Goal: Task Accomplishment & Management: Complete application form

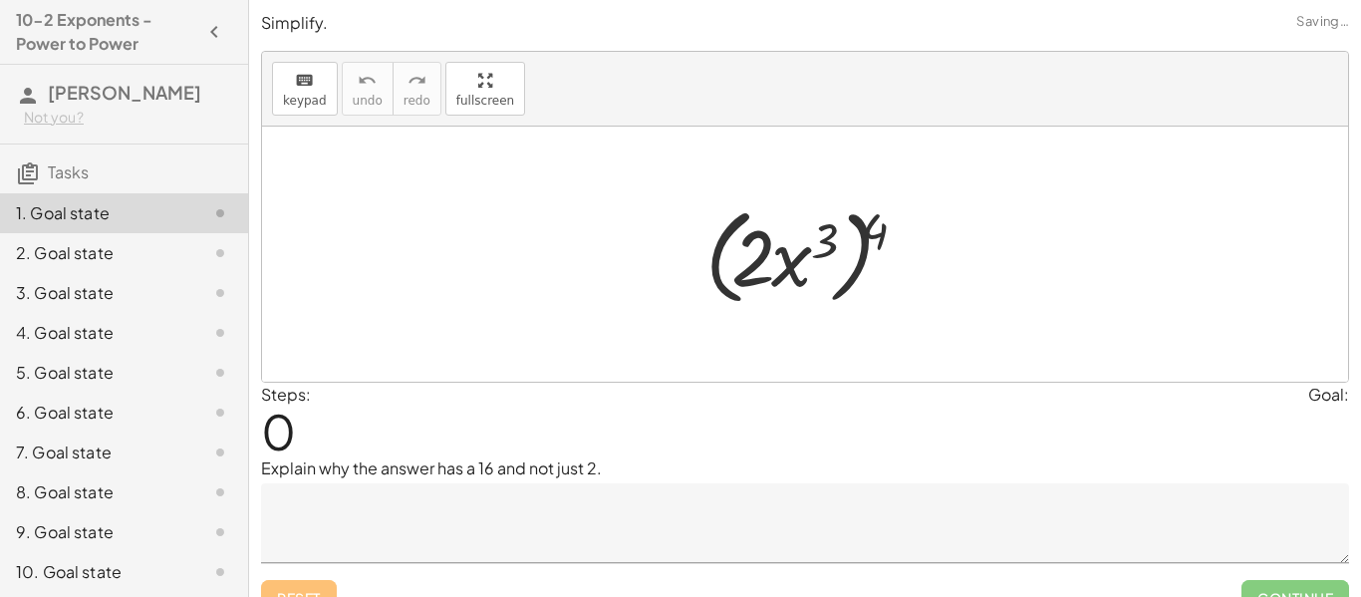
click at [707, 222] on div at bounding box center [813, 254] width 235 height 115
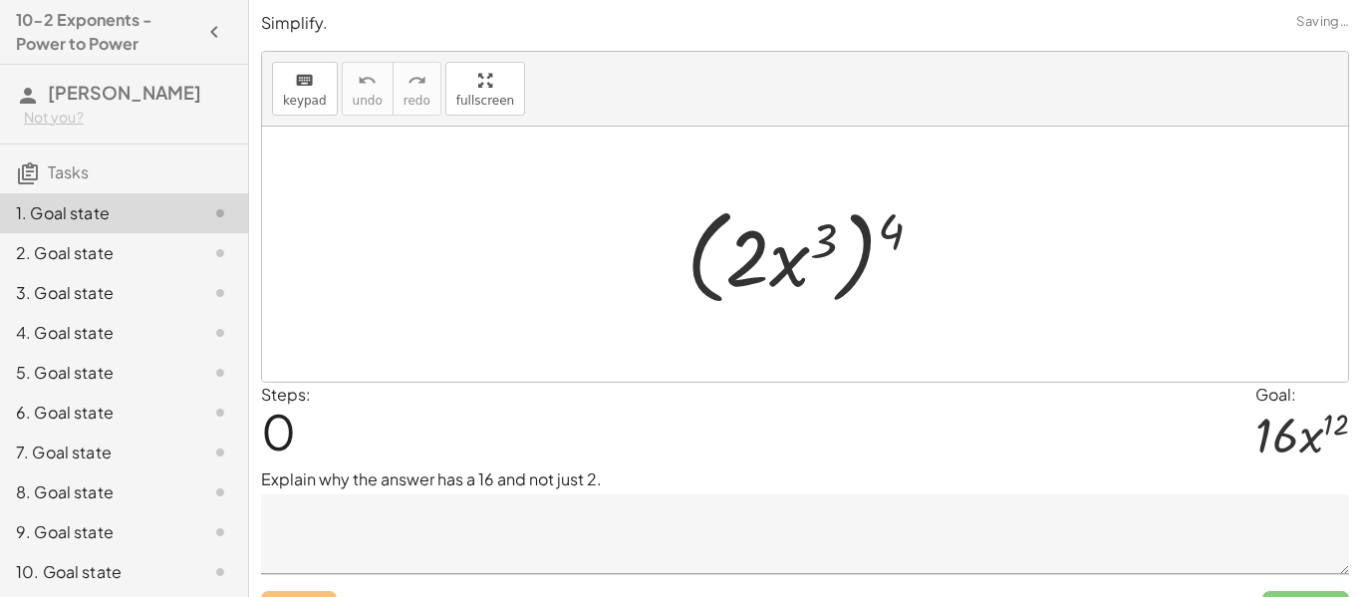
click at [878, 234] on div at bounding box center [813, 254] width 272 height 115
click at [887, 228] on div at bounding box center [813, 254] width 272 height 115
drag, startPoint x: 826, startPoint y: 242, endPoint x: 889, endPoint y: 242, distance: 62.8
click at [889, 242] on div at bounding box center [813, 254] width 272 height 115
drag, startPoint x: 898, startPoint y: 235, endPoint x: 837, endPoint y: 241, distance: 61.1
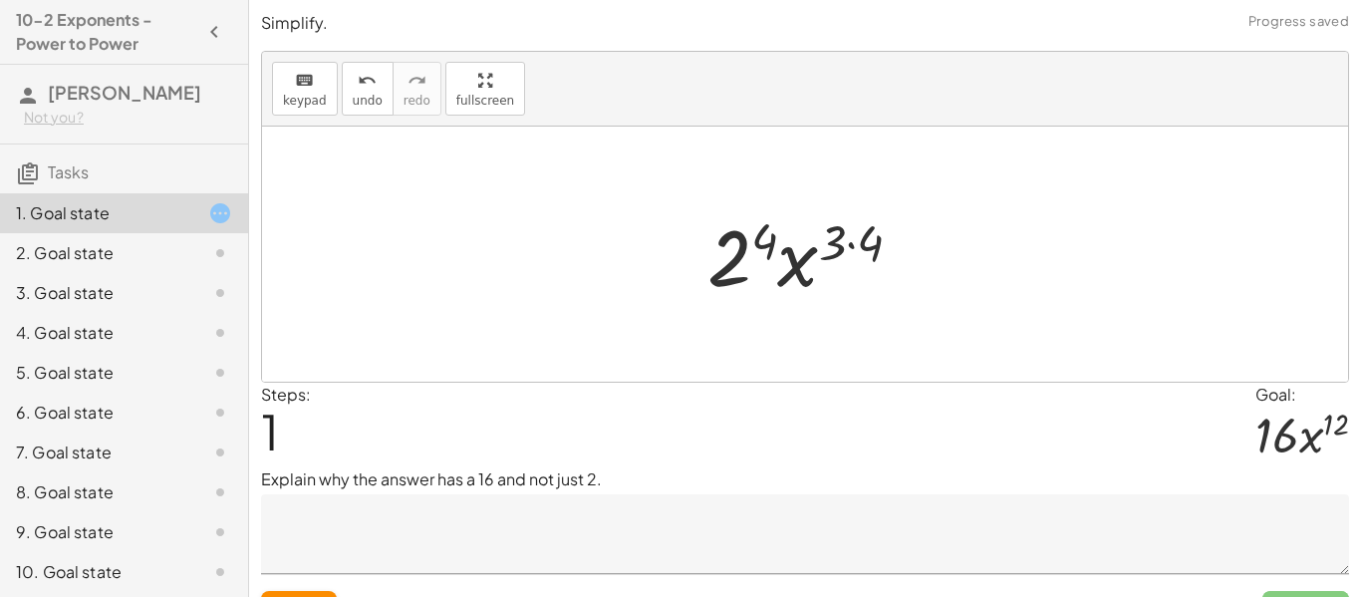
click at [871, 238] on div at bounding box center [812, 254] width 231 height 103
click at [778, 248] on div at bounding box center [812, 254] width 208 height 103
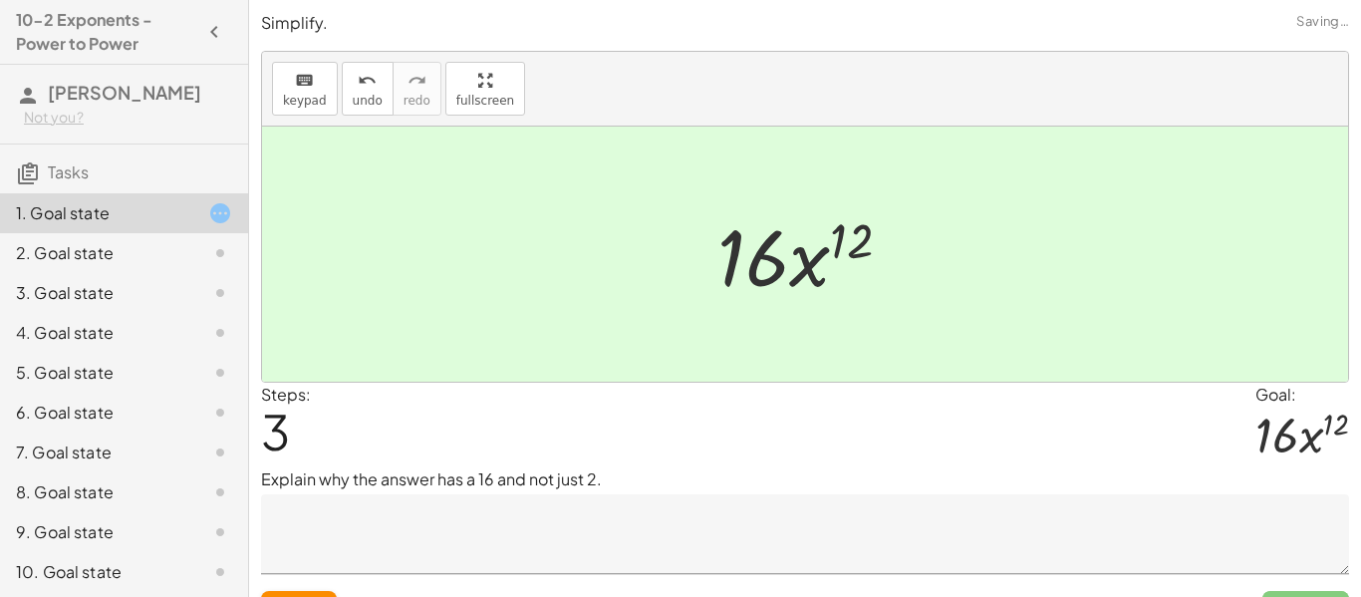
scroll to position [42, 0]
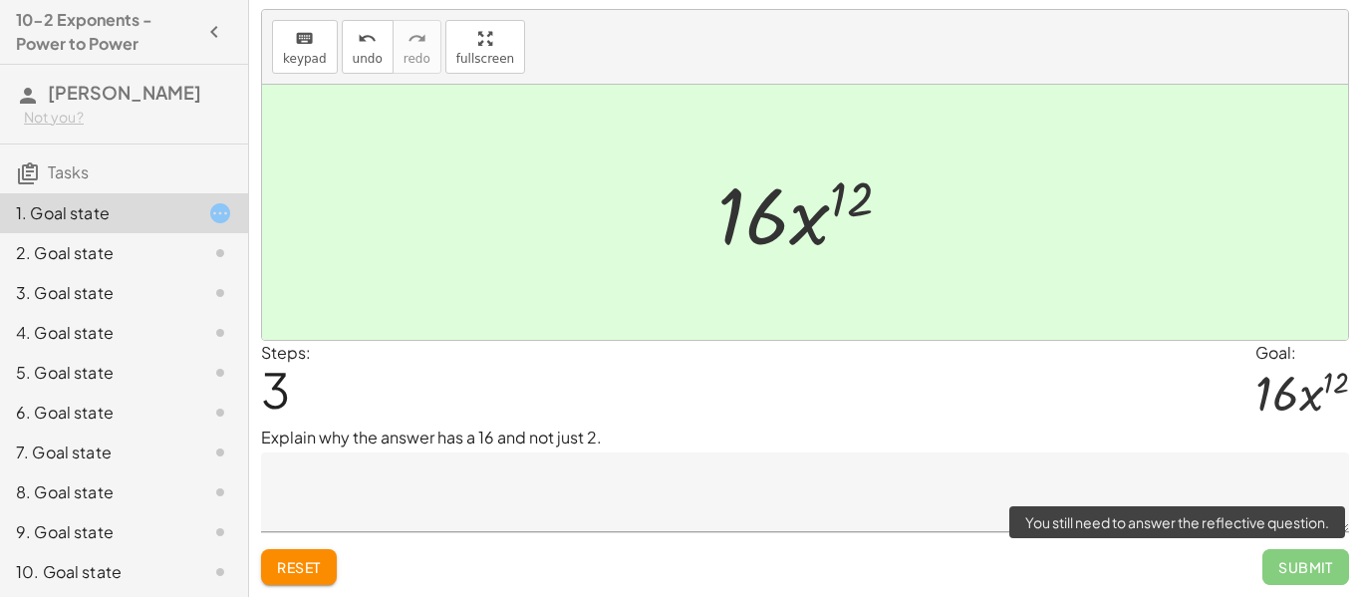
click at [1281, 564] on span "Submit" at bounding box center [1305, 567] width 87 height 36
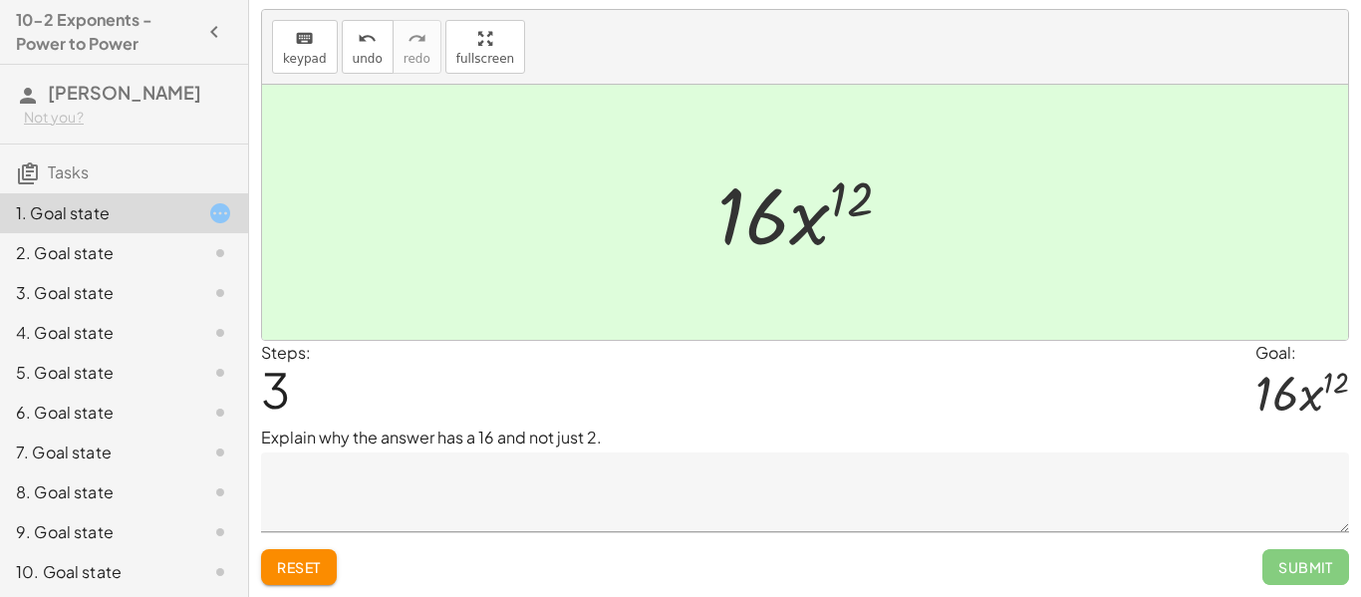
click at [394, 478] on textarea at bounding box center [805, 492] width 1088 height 80
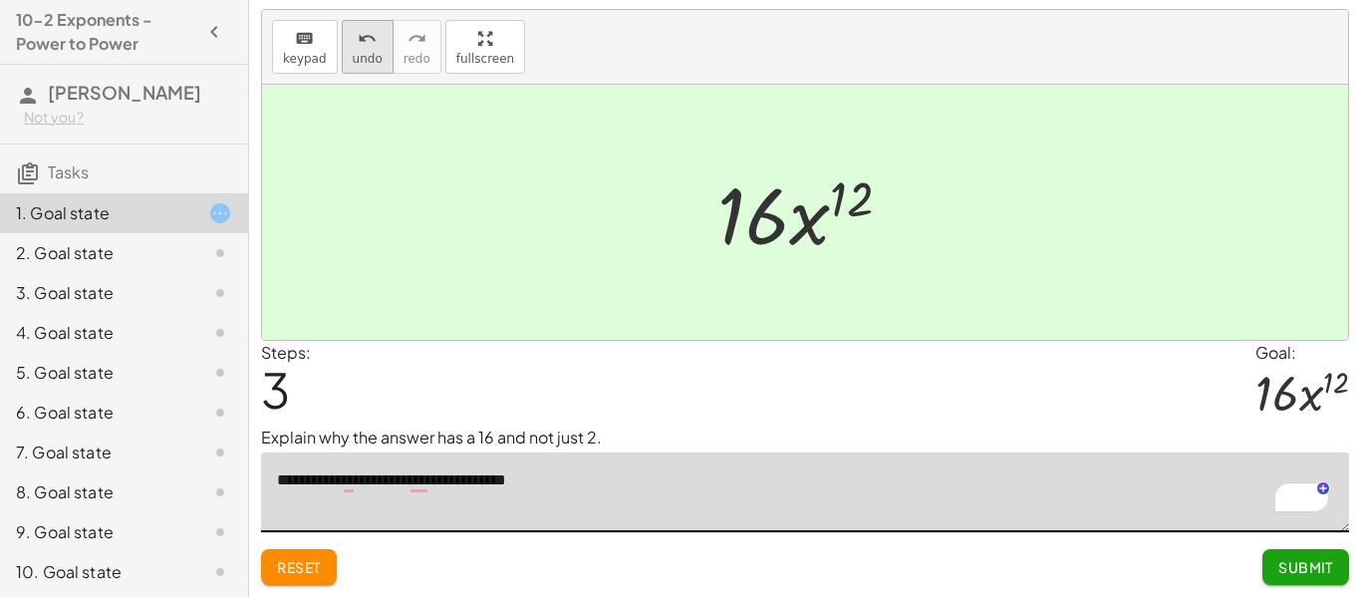
click at [366, 47] on icon "undo" at bounding box center [367, 39] width 19 height 24
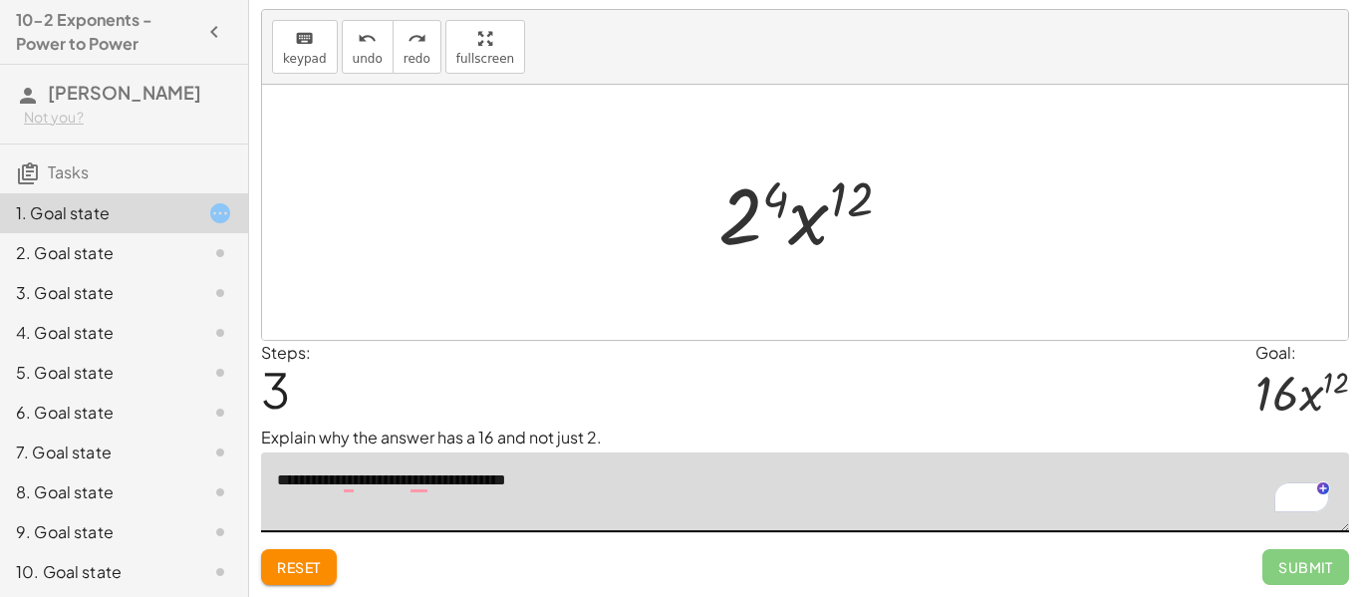
click at [778, 198] on div at bounding box center [812, 212] width 208 height 103
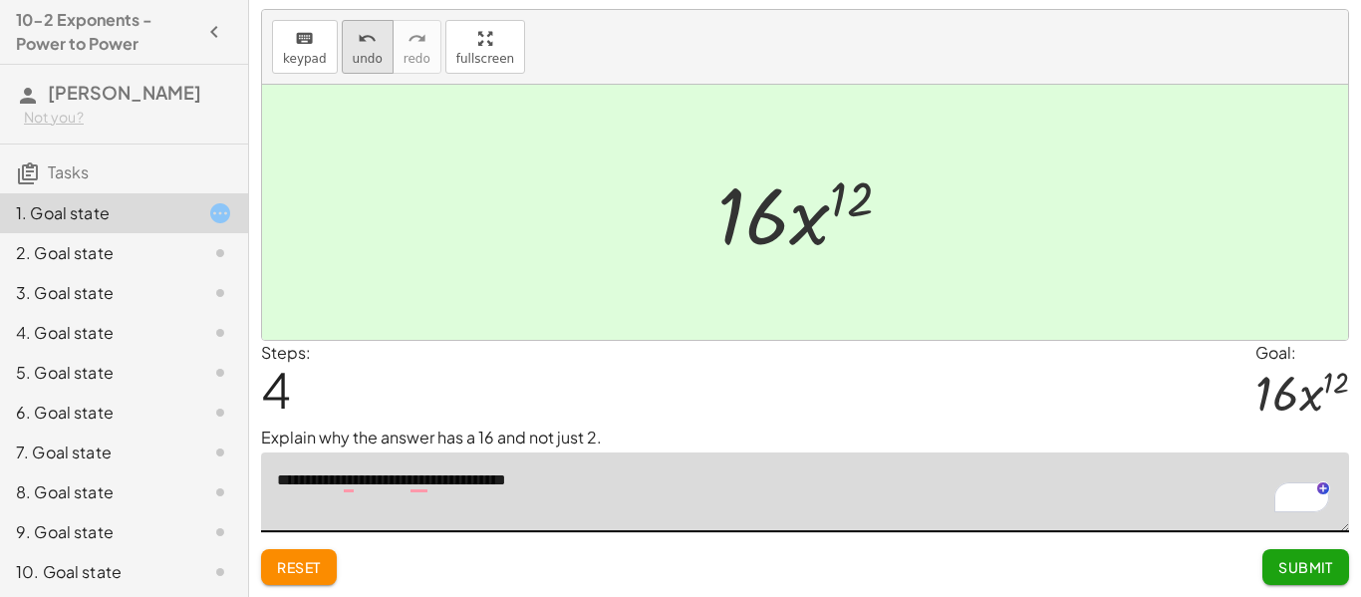
click at [361, 49] on button "undo undo" at bounding box center [368, 47] width 52 height 54
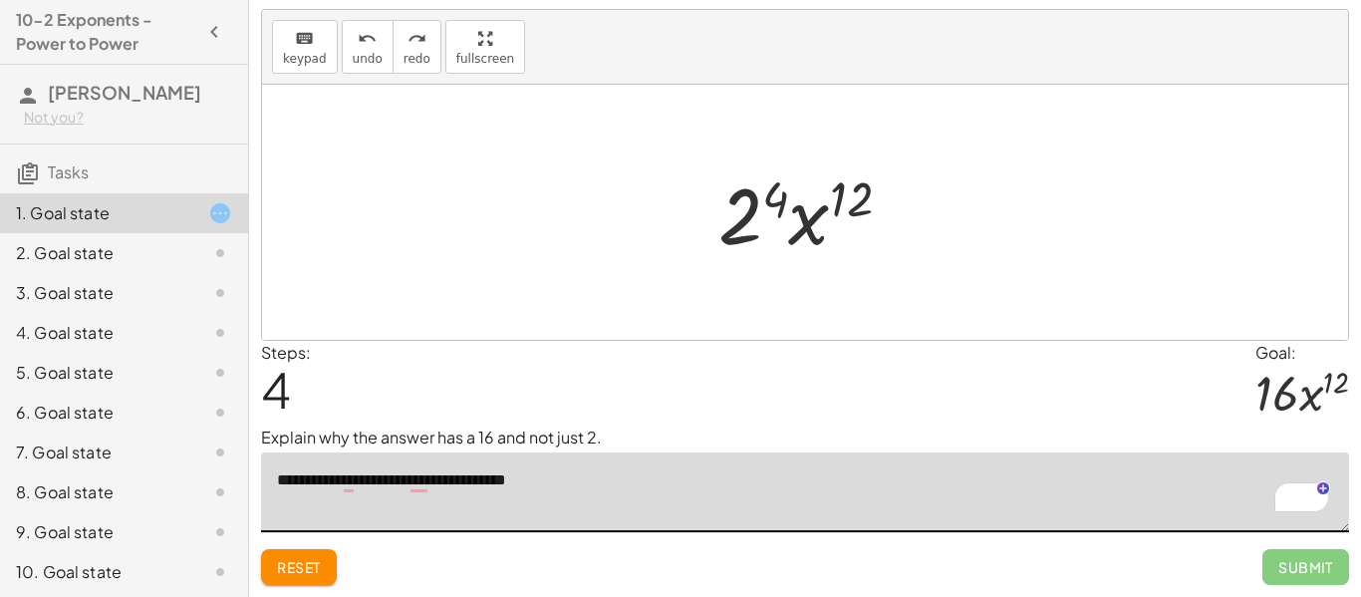
click at [762, 209] on div at bounding box center [812, 212] width 208 height 103
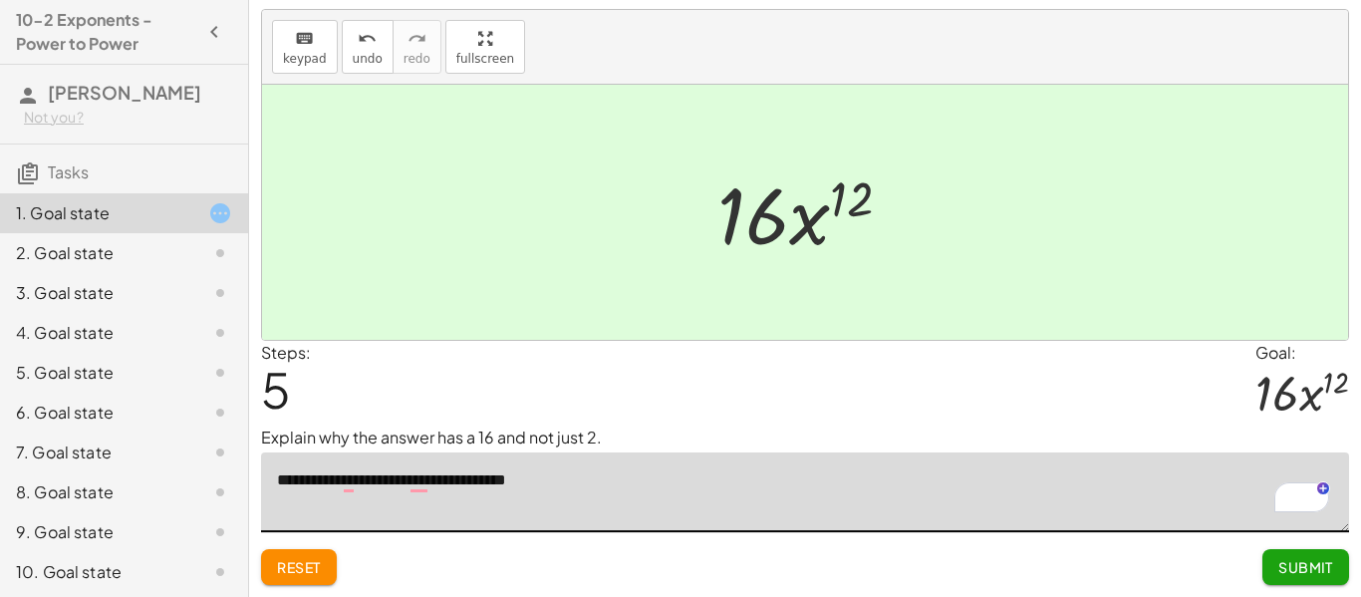
click at [643, 476] on textarea "**********" at bounding box center [805, 492] width 1088 height 80
type textarea "*"
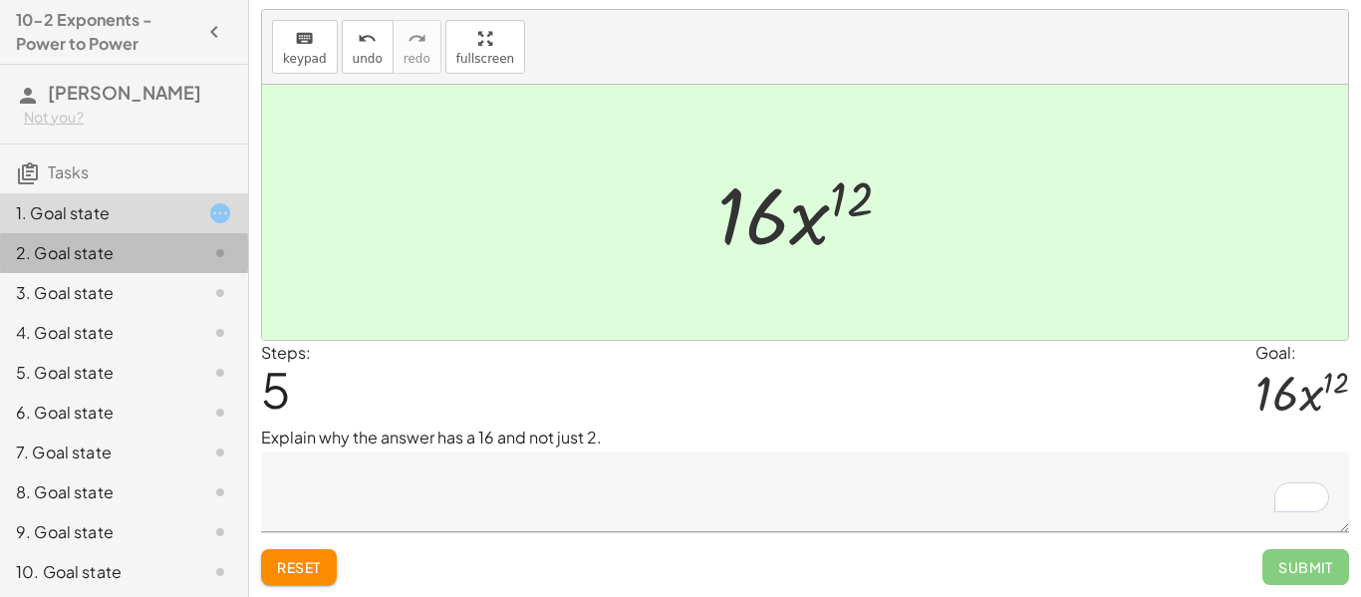
click at [186, 251] on div at bounding box center [204, 253] width 56 height 24
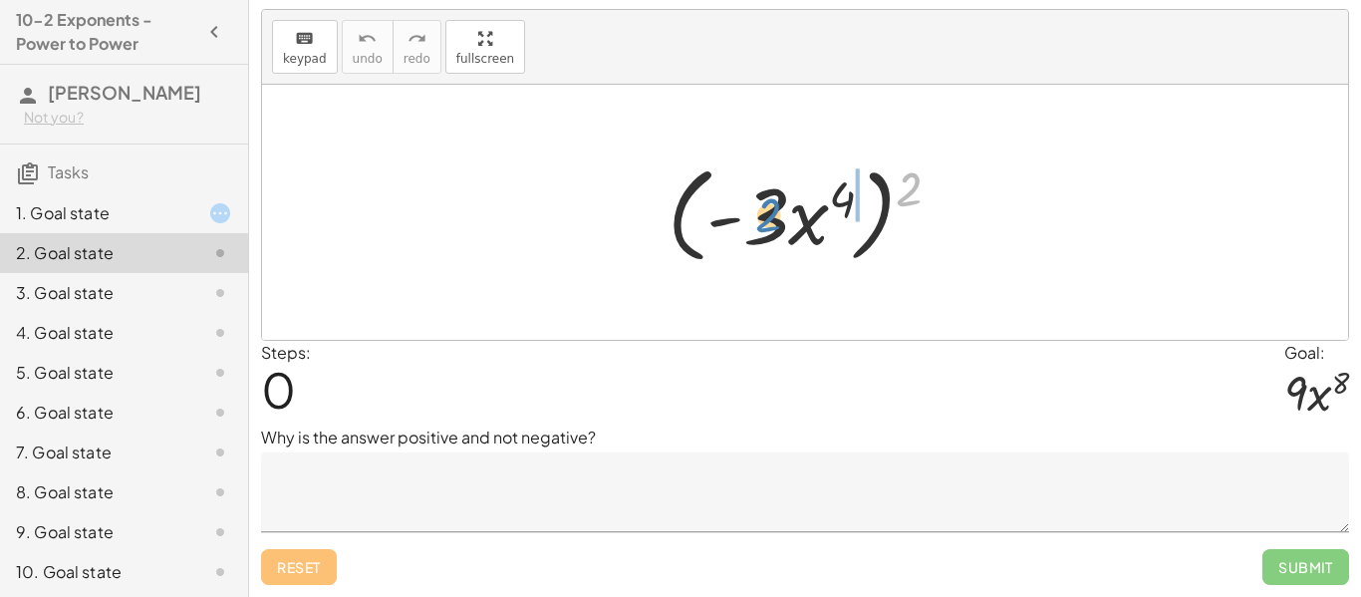
drag, startPoint x: 912, startPoint y: 192, endPoint x: 760, endPoint y: 219, distance: 153.8
click at [760, 219] on div at bounding box center [812, 212] width 309 height 115
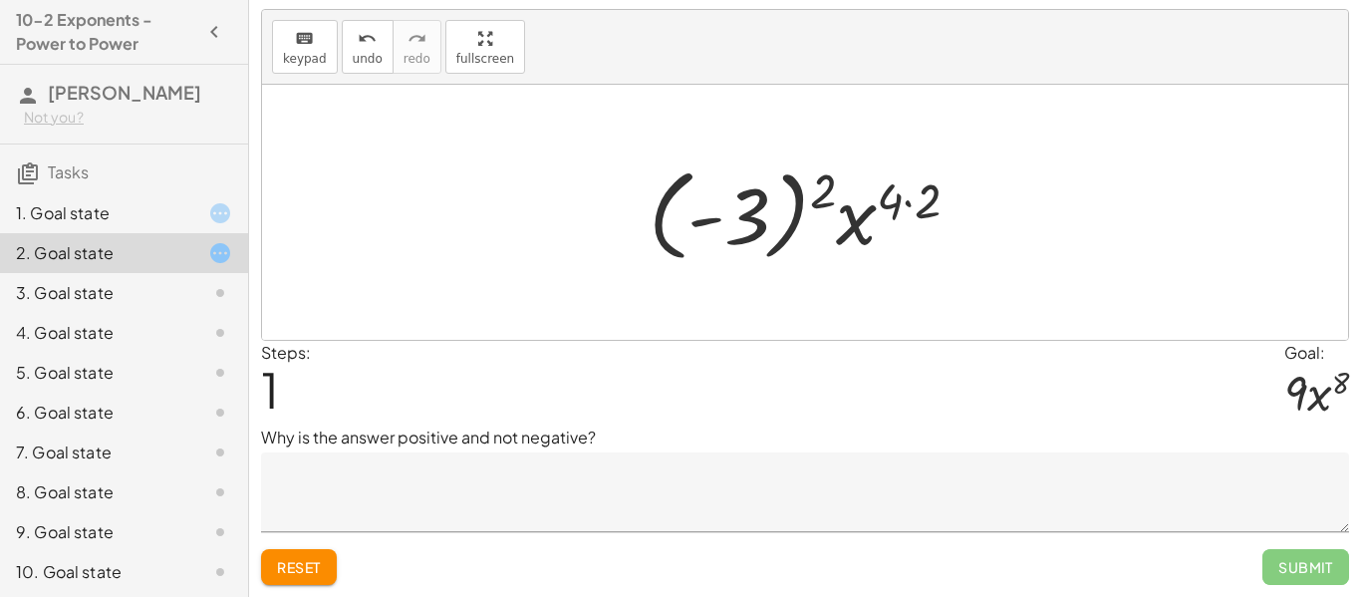
click at [911, 201] on div at bounding box center [812, 212] width 347 height 111
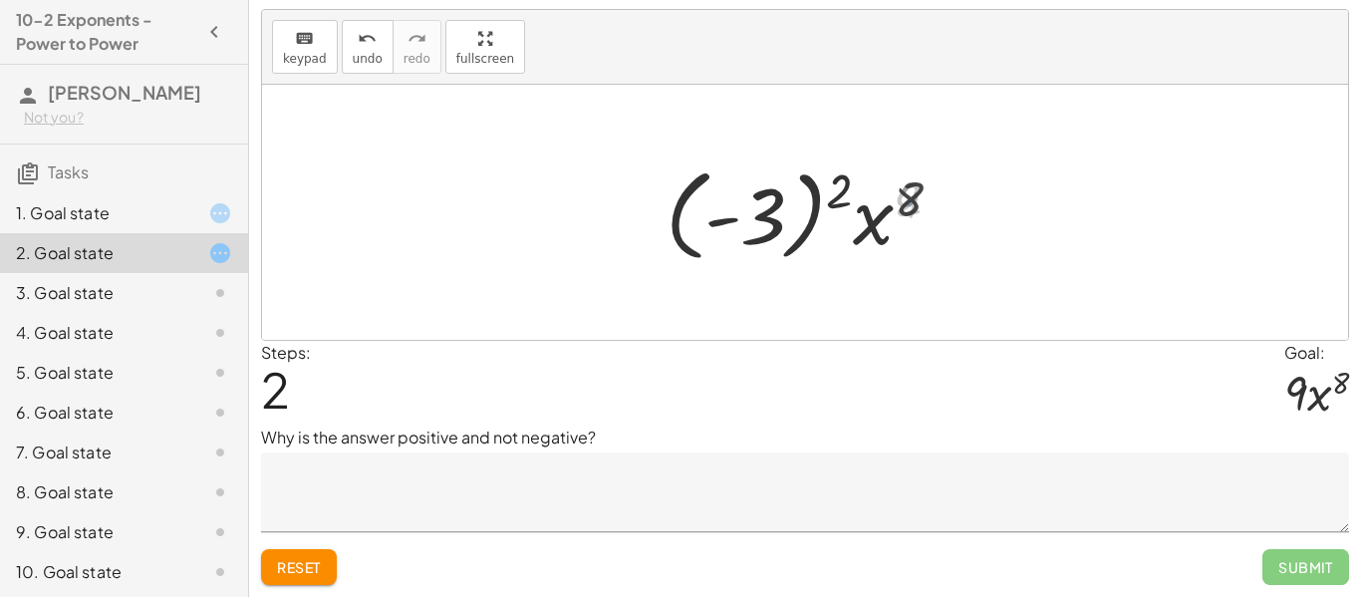
click at [752, 205] on div at bounding box center [813, 212] width 312 height 111
click at [752, 205] on div at bounding box center [812, 212] width 196 height 103
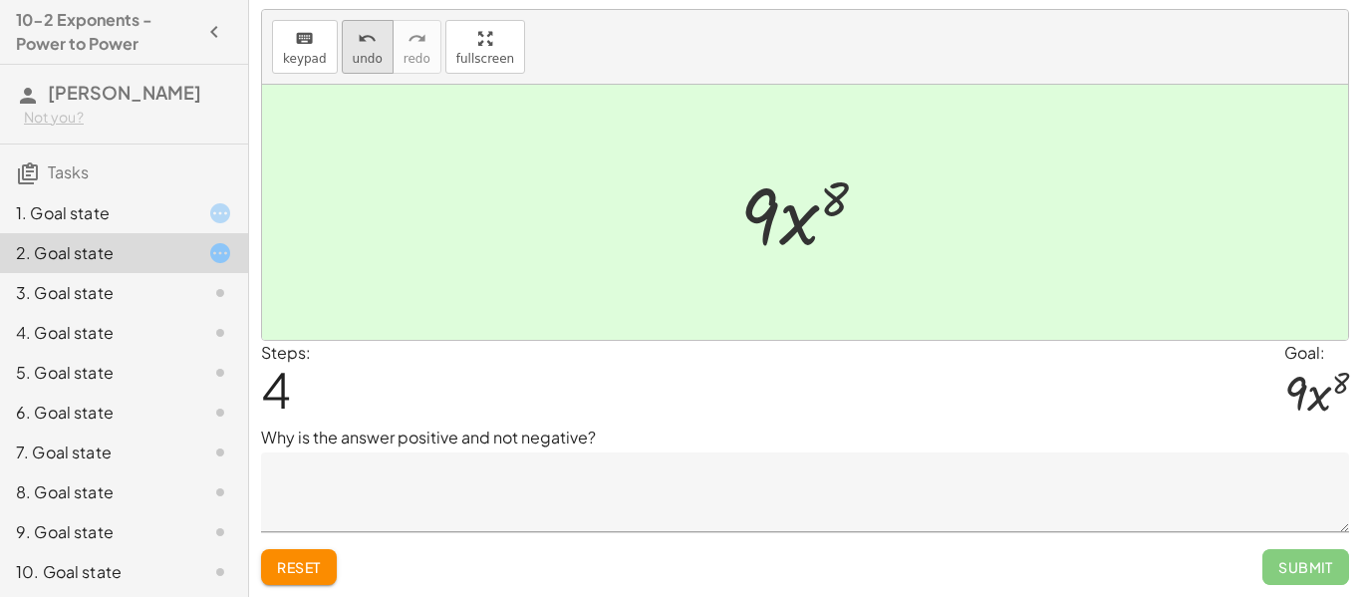
click at [342, 44] on button "undo undo" at bounding box center [368, 47] width 52 height 54
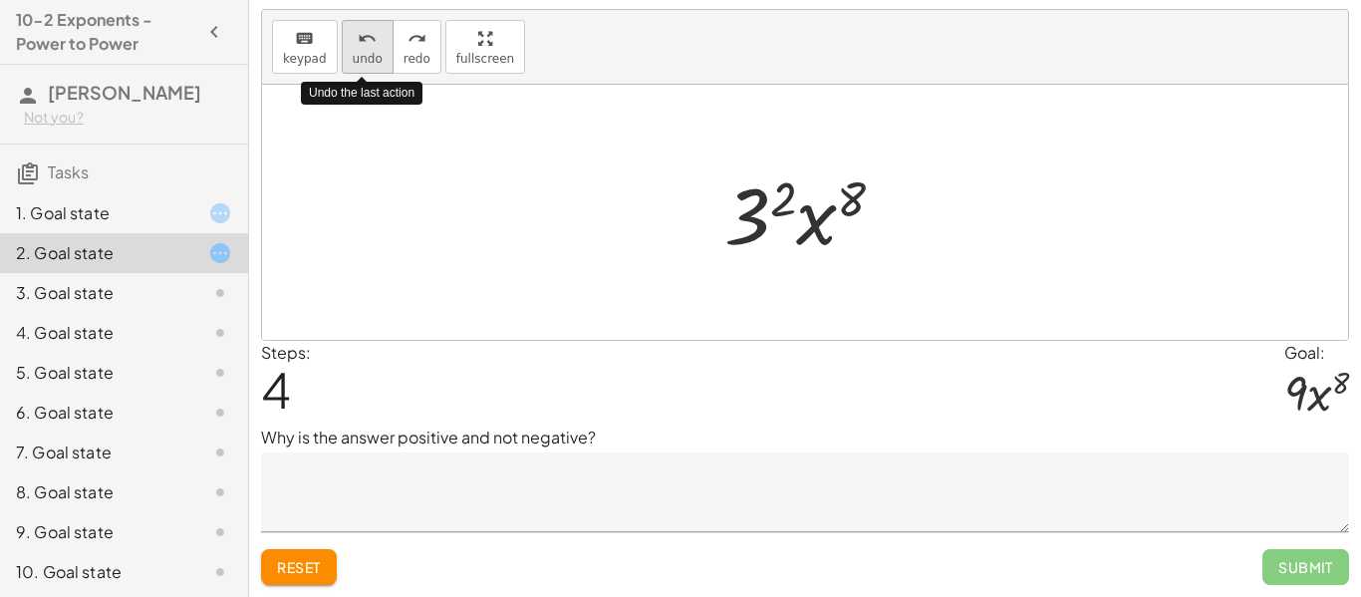
click at [342, 44] on button "undo undo" at bounding box center [368, 47] width 52 height 54
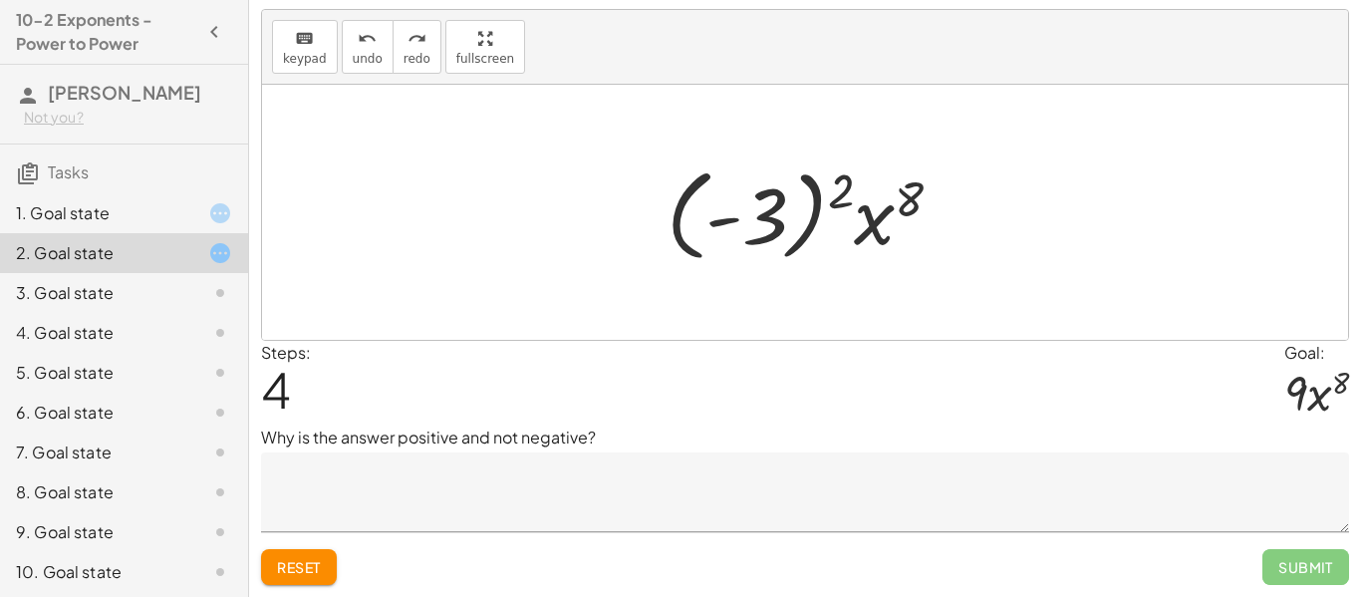
click at [834, 215] on div at bounding box center [813, 212] width 312 height 111
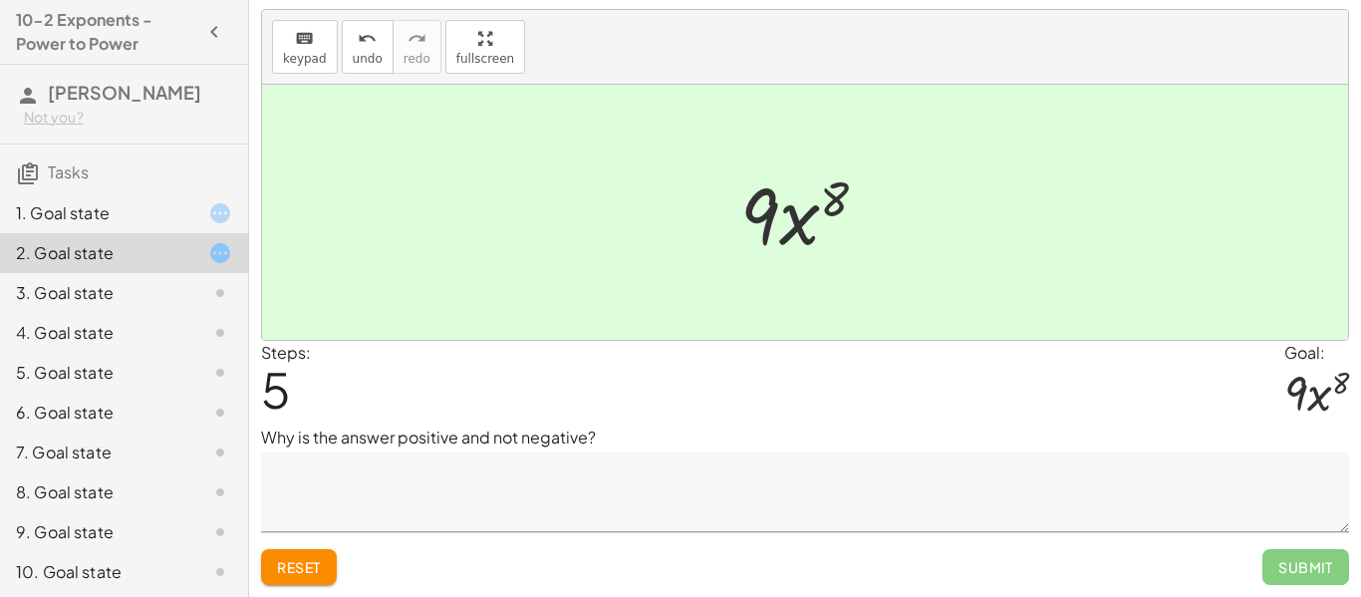
click at [468, 483] on textarea at bounding box center [805, 492] width 1088 height 80
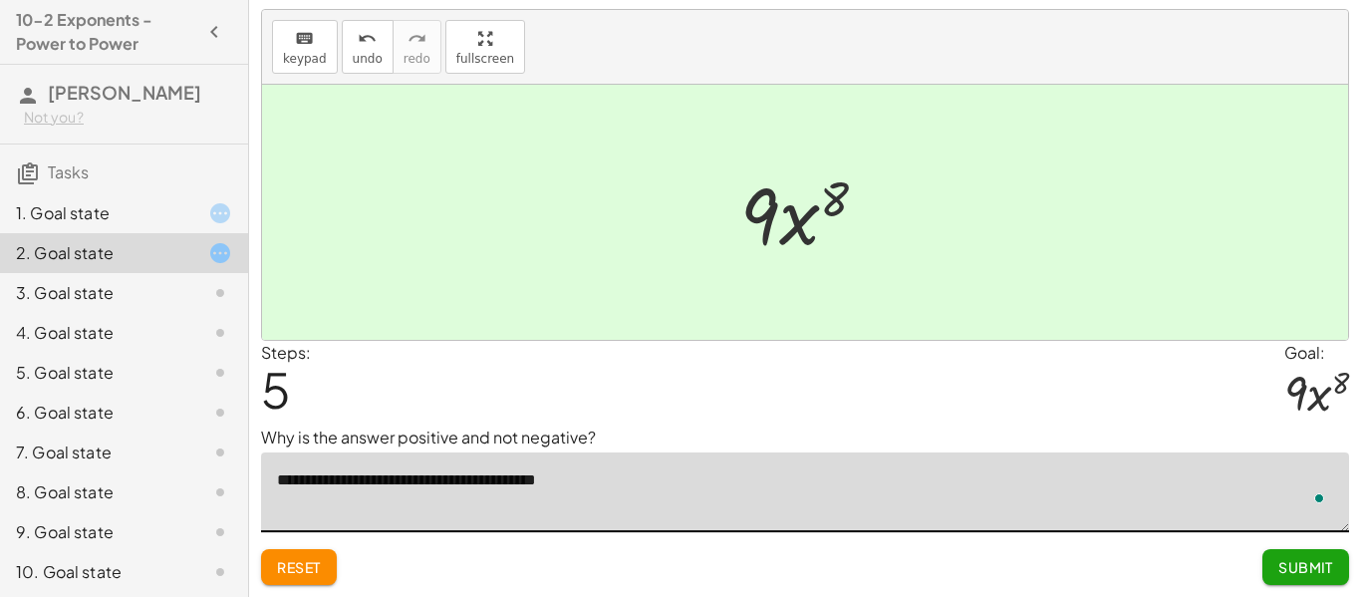
type textarea "**********"
click at [1316, 549] on button "Submit" at bounding box center [1305, 567] width 87 height 36
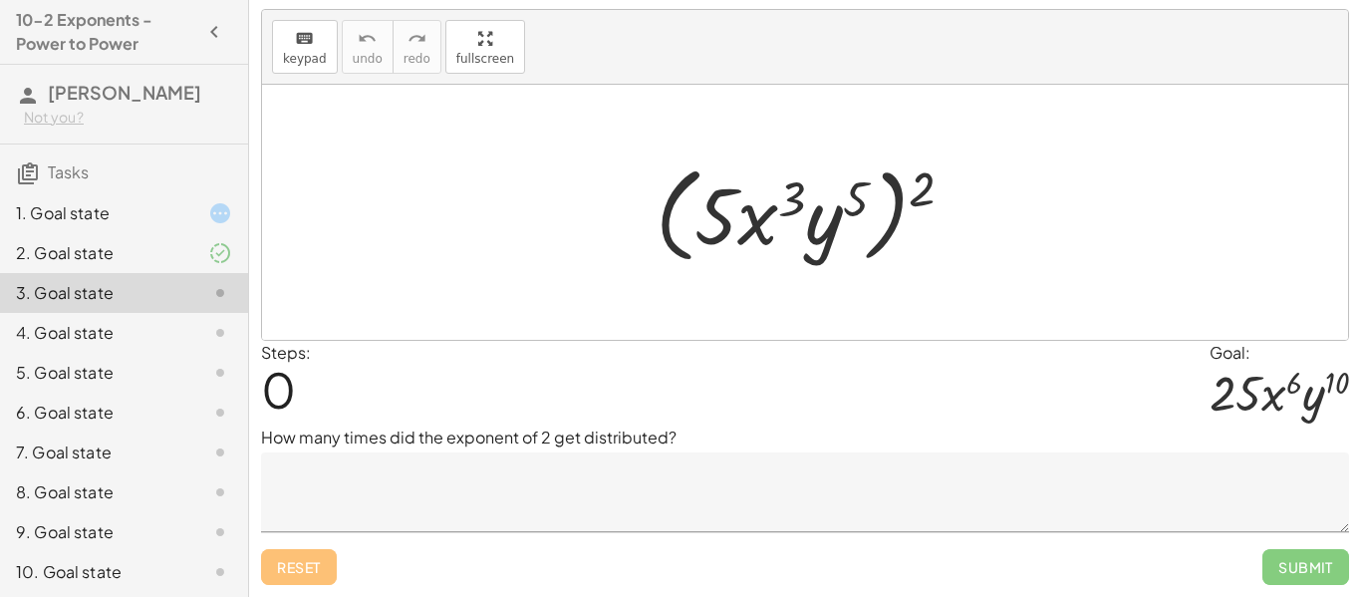
click at [922, 185] on div at bounding box center [813, 212] width 334 height 115
drag, startPoint x: 922, startPoint y: 185, endPoint x: 731, endPoint y: 215, distance: 192.7
click at [731, 215] on div at bounding box center [813, 212] width 334 height 115
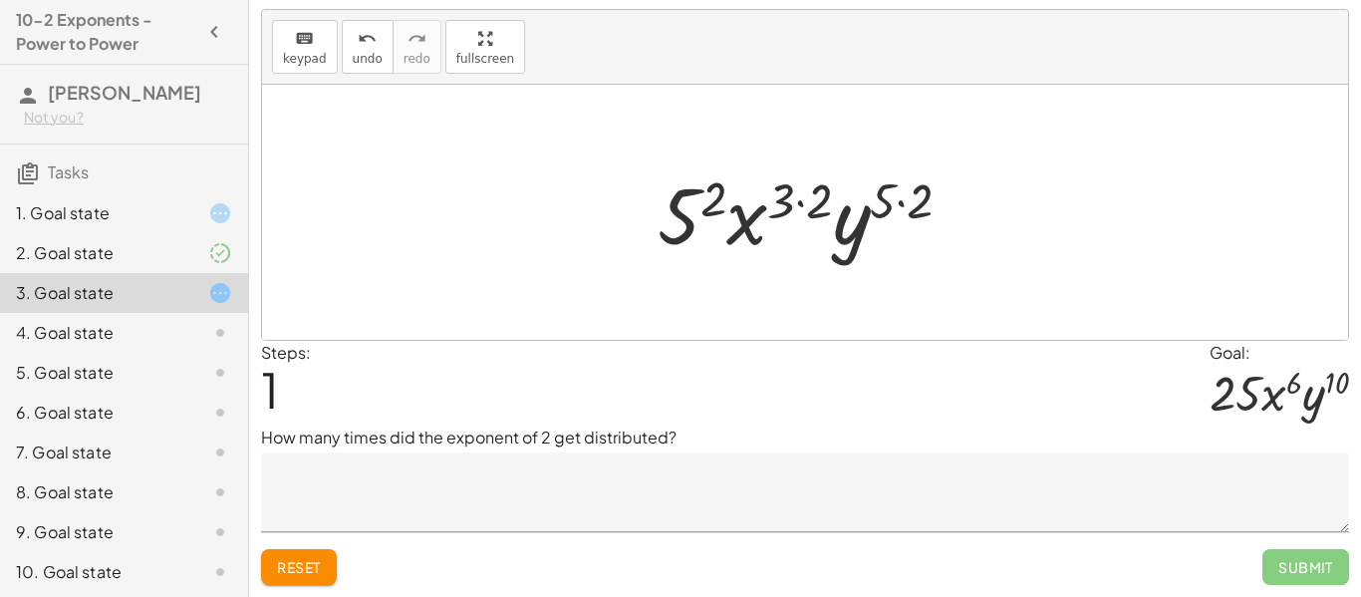
click at [905, 202] on div at bounding box center [813, 212] width 331 height 103
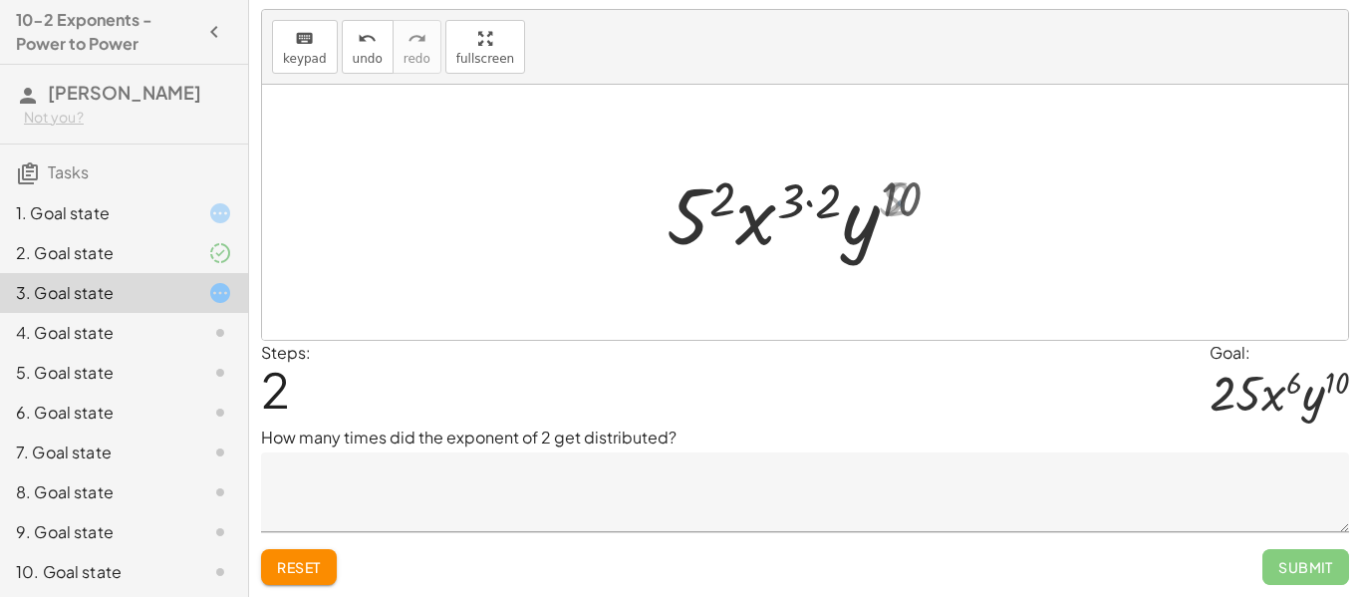
click at [805, 210] on div at bounding box center [813, 212] width 308 height 103
click at [800, 199] on div at bounding box center [813, 212] width 308 height 103
click at [723, 199] on div at bounding box center [813, 212] width 308 height 103
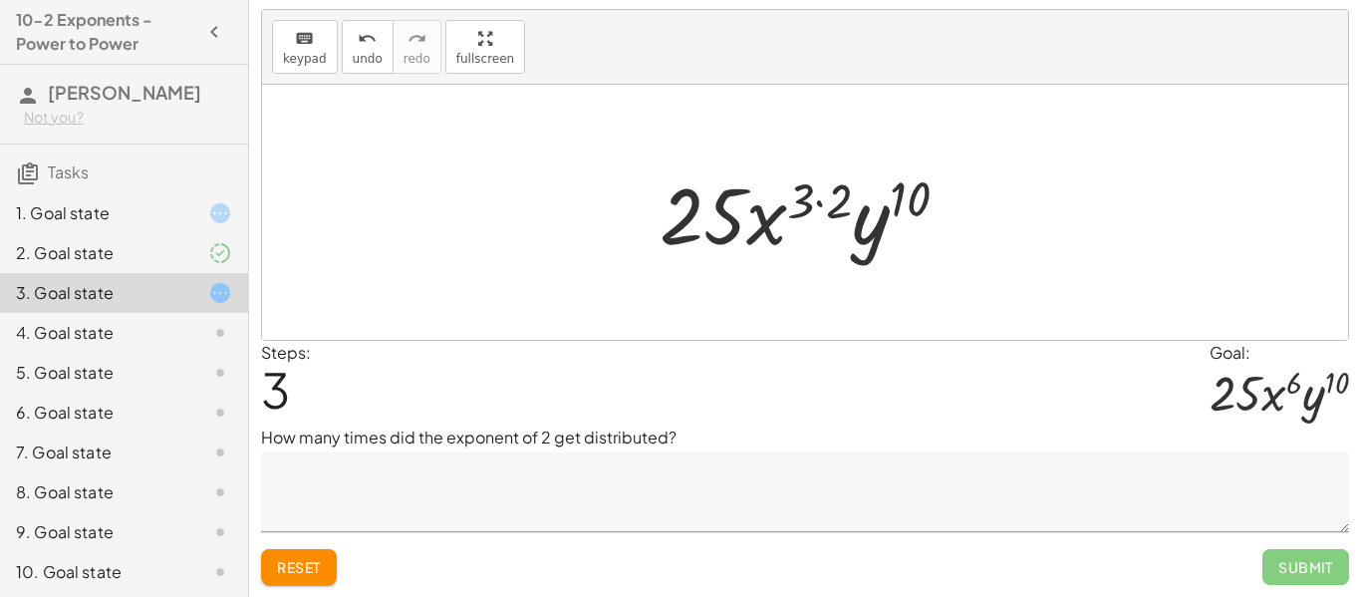
click at [762, 221] on div at bounding box center [812, 212] width 325 height 103
click at [802, 205] on div at bounding box center [812, 212] width 325 height 103
drag, startPoint x: 883, startPoint y: 231, endPoint x: 760, endPoint y: 229, distance: 122.6
click at [760, 229] on div at bounding box center [812, 212] width 325 height 103
click at [889, 209] on div at bounding box center [812, 212] width 325 height 103
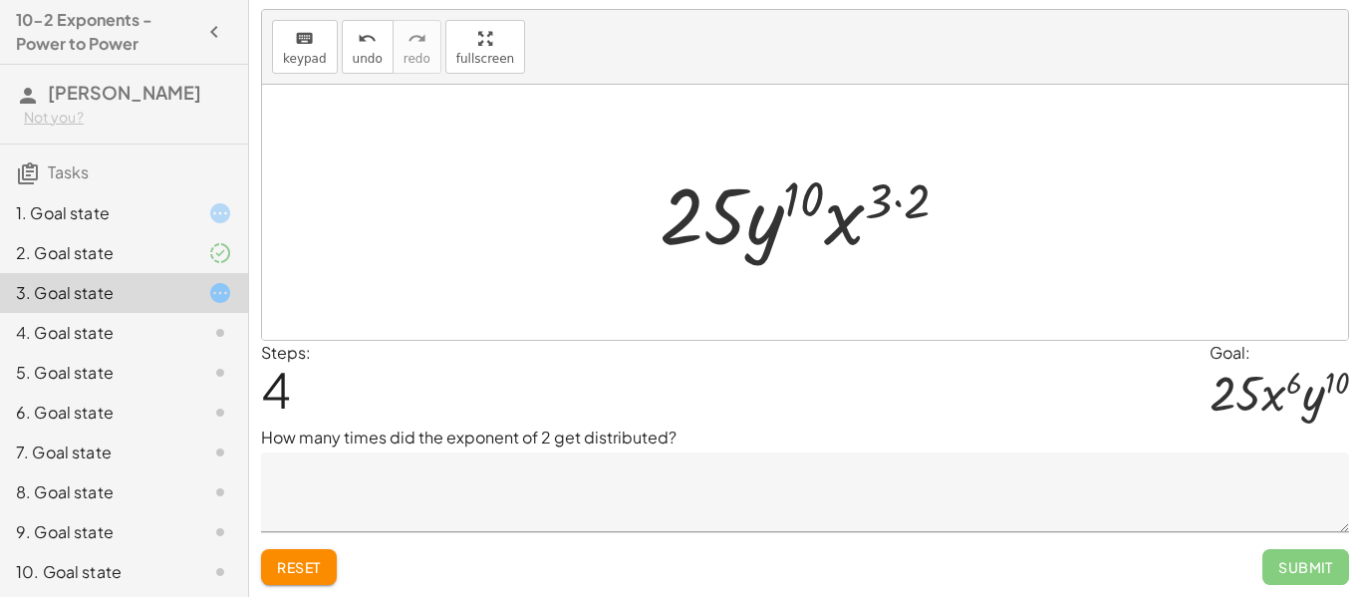
click at [781, 207] on div at bounding box center [812, 212] width 325 height 103
drag, startPoint x: 781, startPoint y: 207, endPoint x: 909, endPoint y: 199, distance: 127.8
click at [909, 199] on div at bounding box center [812, 212] width 325 height 103
click at [787, 205] on div at bounding box center [812, 212] width 325 height 103
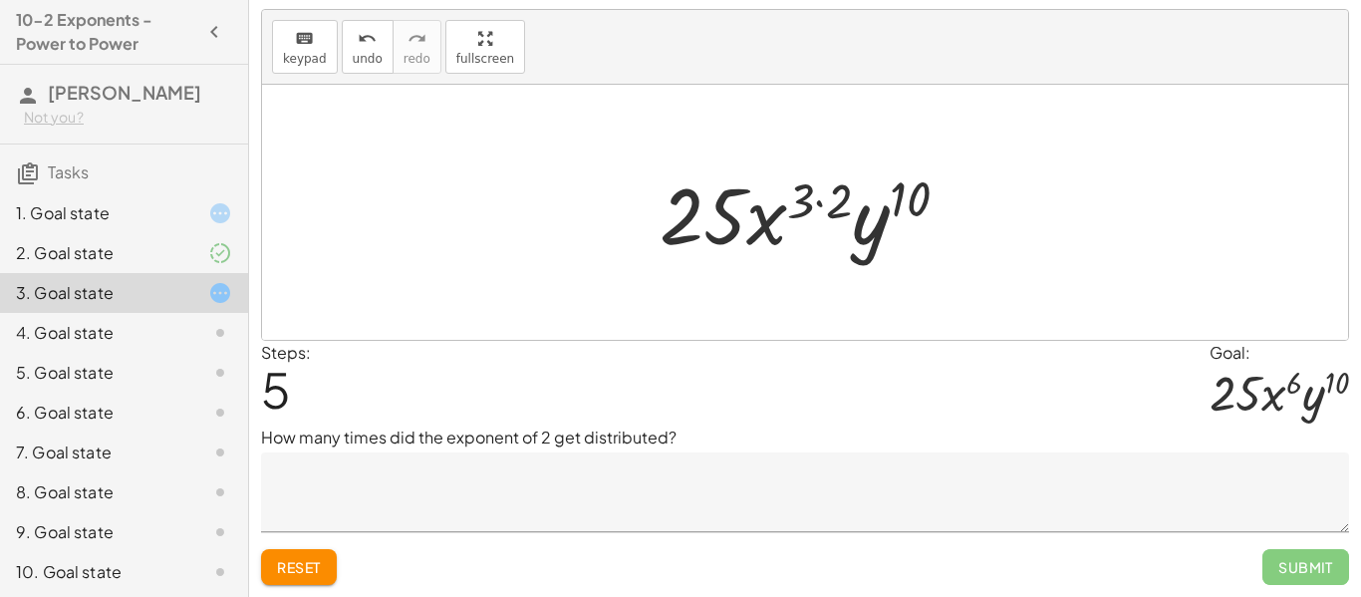
click at [787, 205] on div at bounding box center [812, 212] width 325 height 103
click at [808, 205] on div at bounding box center [812, 212] width 325 height 103
click at [832, 205] on div at bounding box center [812, 212] width 325 height 103
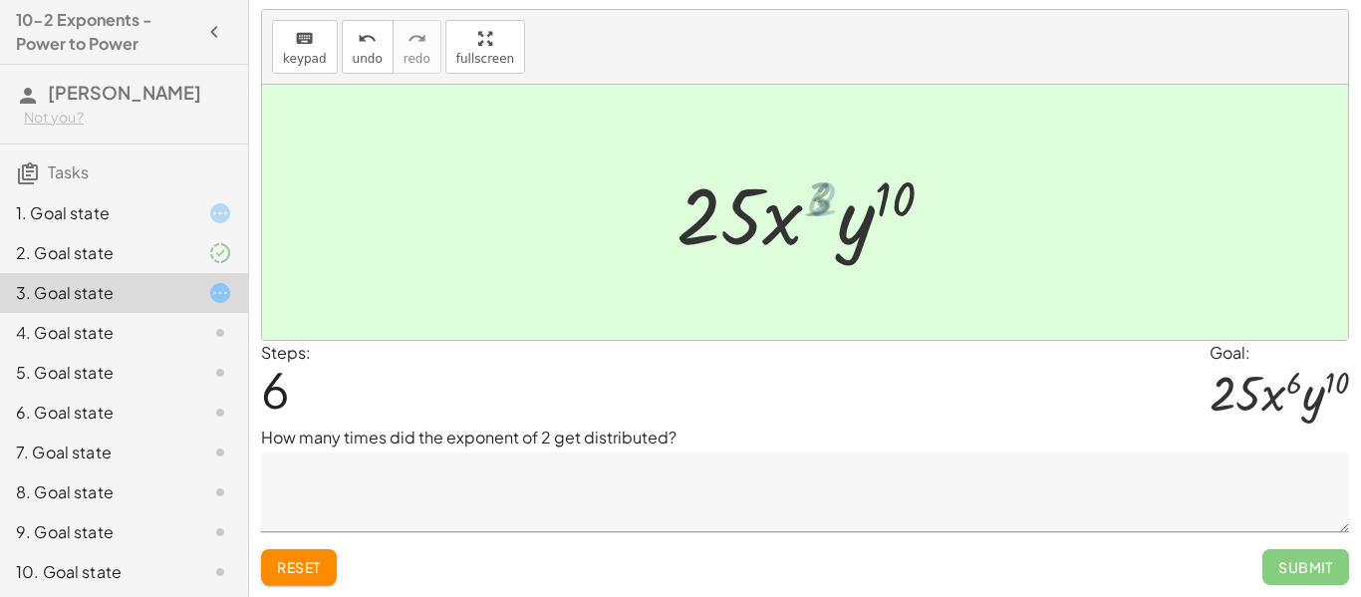
drag, startPoint x: 832, startPoint y: 205, endPoint x: 810, endPoint y: 204, distance: 21.9
click at [810, 204] on div at bounding box center [813, 212] width 287 height 103
